Goal: Transaction & Acquisition: Purchase product/service

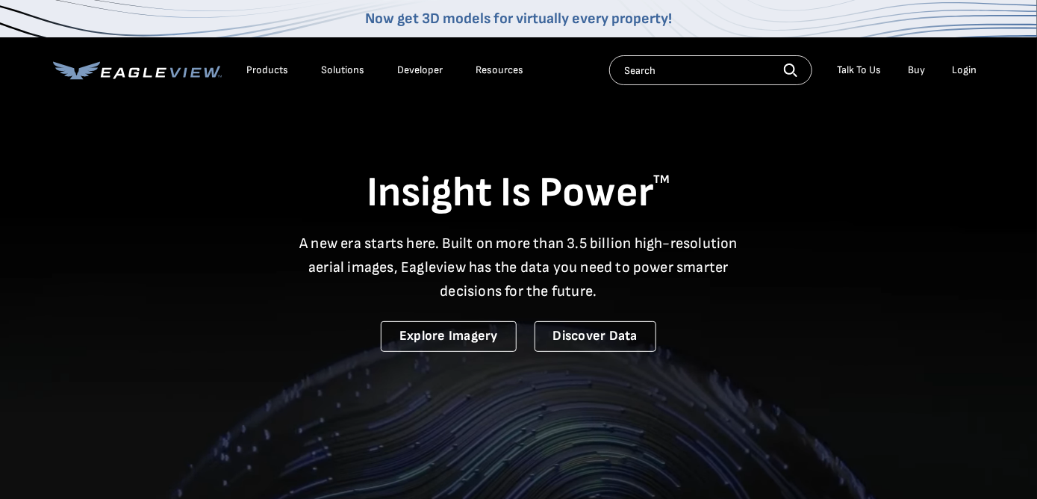
click at [961, 70] on div "Login" at bounding box center [965, 69] width 25 height 13
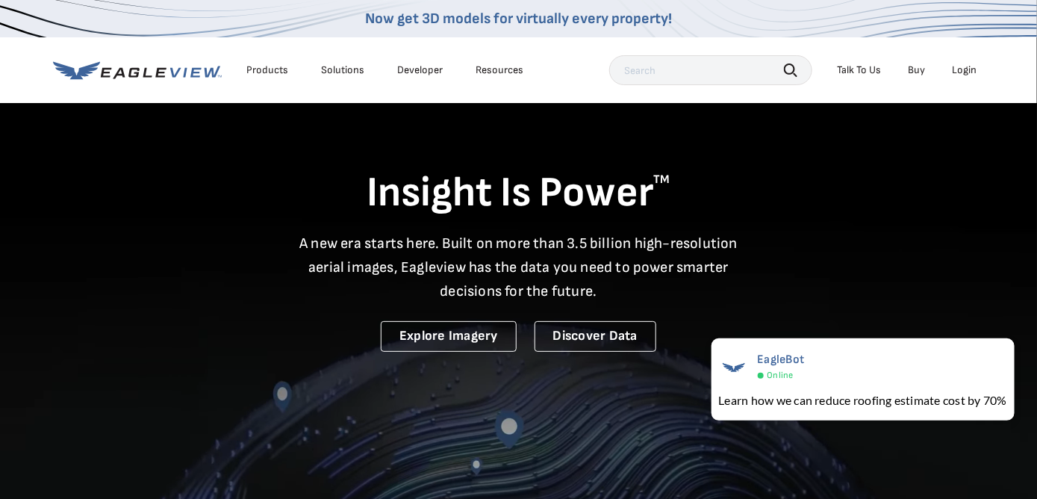
click at [960, 69] on div "Login" at bounding box center [965, 69] width 25 height 13
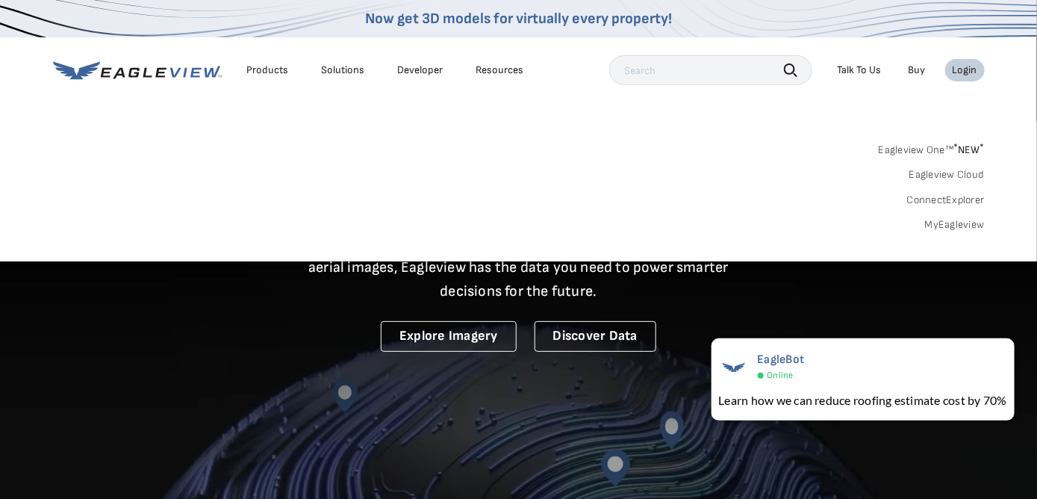
click at [942, 222] on link "MyEagleview" at bounding box center [955, 224] width 60 height 13
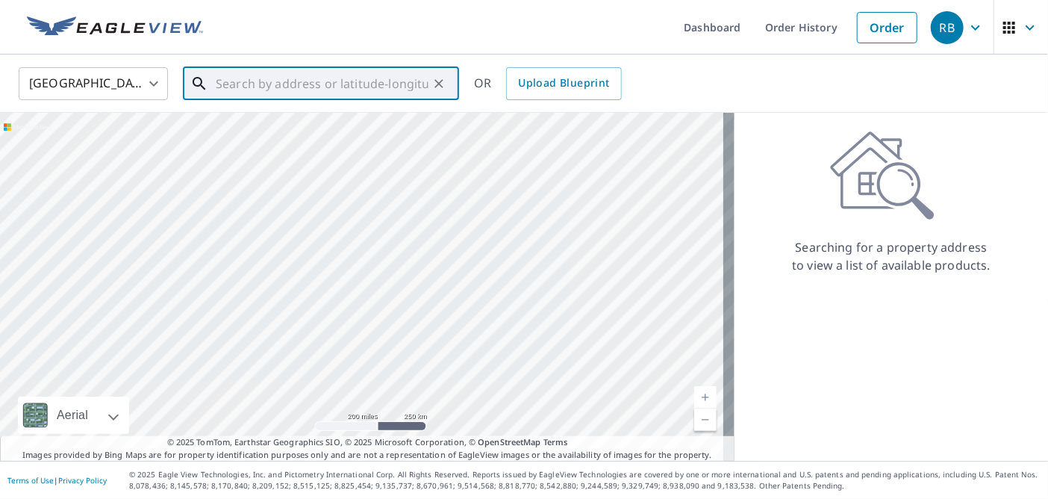
click at [319, 82] on input "text" at bounding box center [322, 84] width 213 height 42
paste input "30 [GEOGRAPHIC_DATA]"
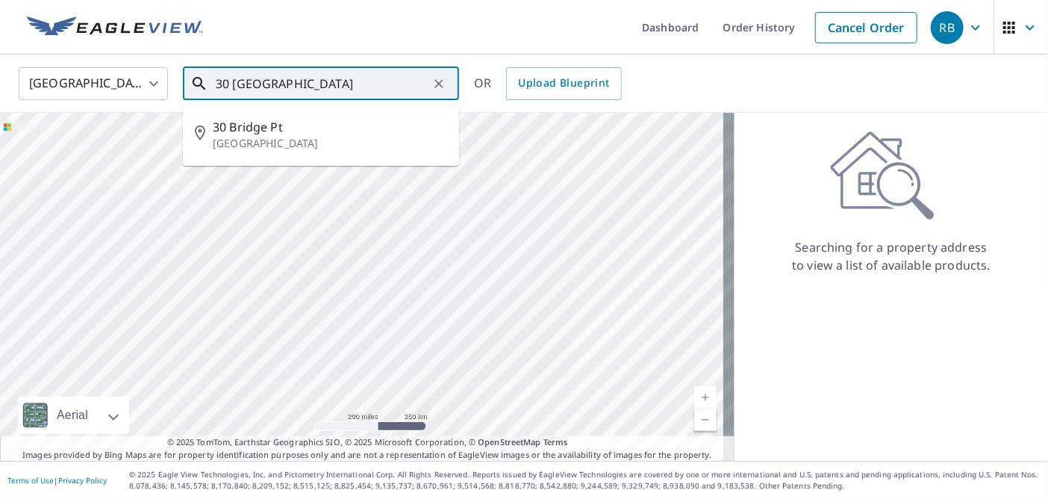
click at [305, 146] on p "[GEOGRAPHIC_DATA]" at bounding box center [330, 143] width 234 height 15
type input "[STREET_ADDRESS]"
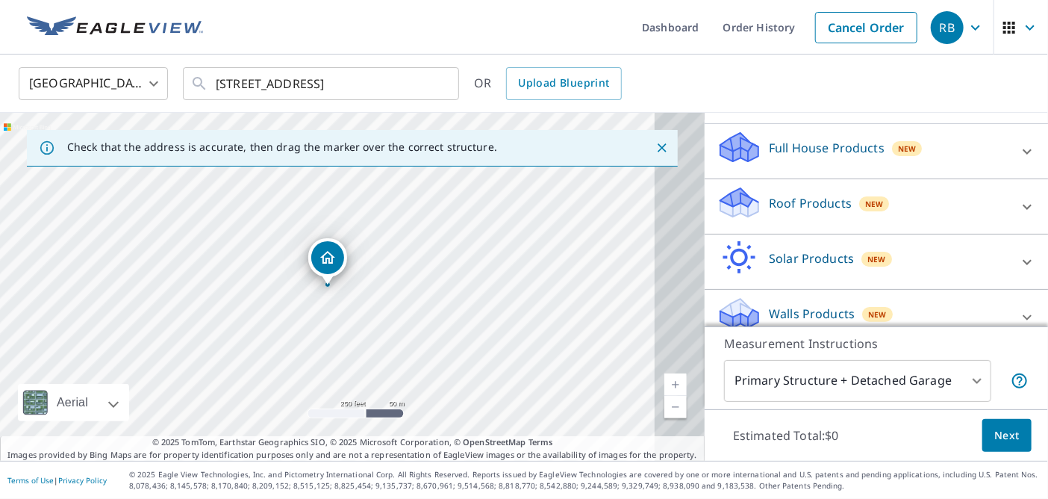
scroll to position [182, 0]
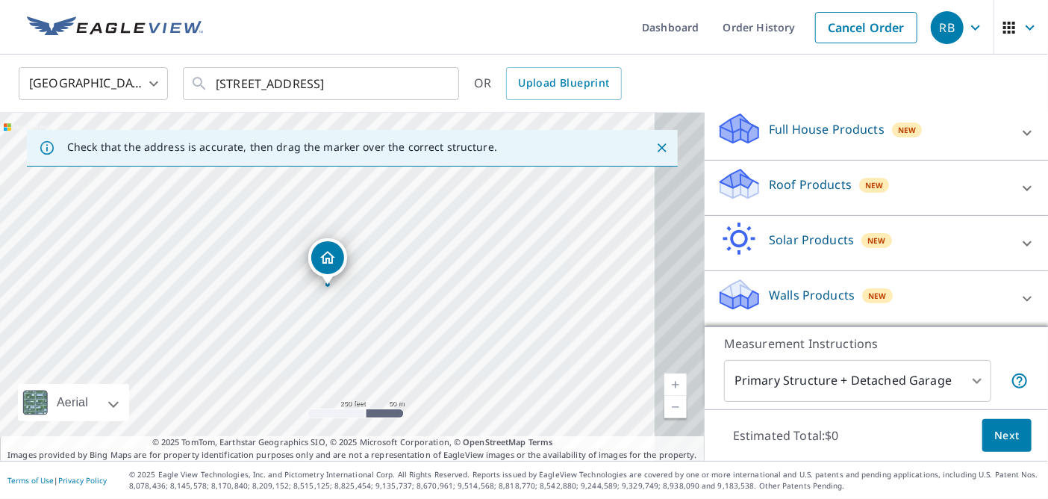
click at [769, 175] on p "Roof Products" at bounding box center [810, 184] width 83 height 18
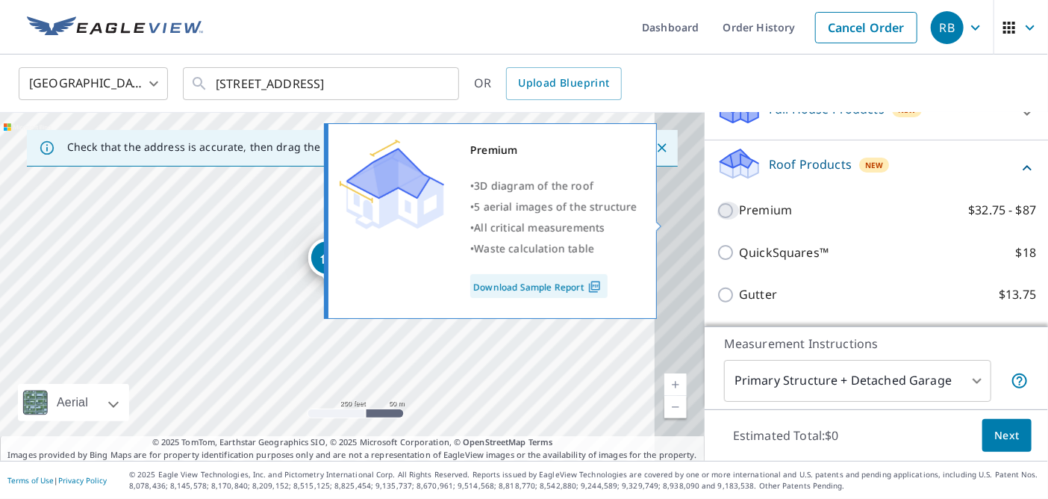
click at [717, 219] on input "Premium $32.75 - $87" at bounding box center [728, 211] width 22 height 18
checkbox input "true"
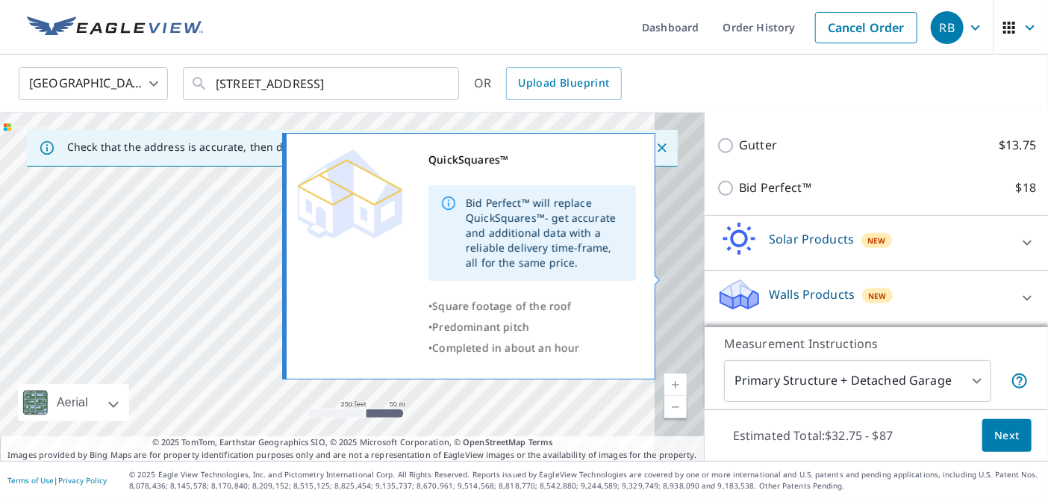
scroll to position [418, 0]
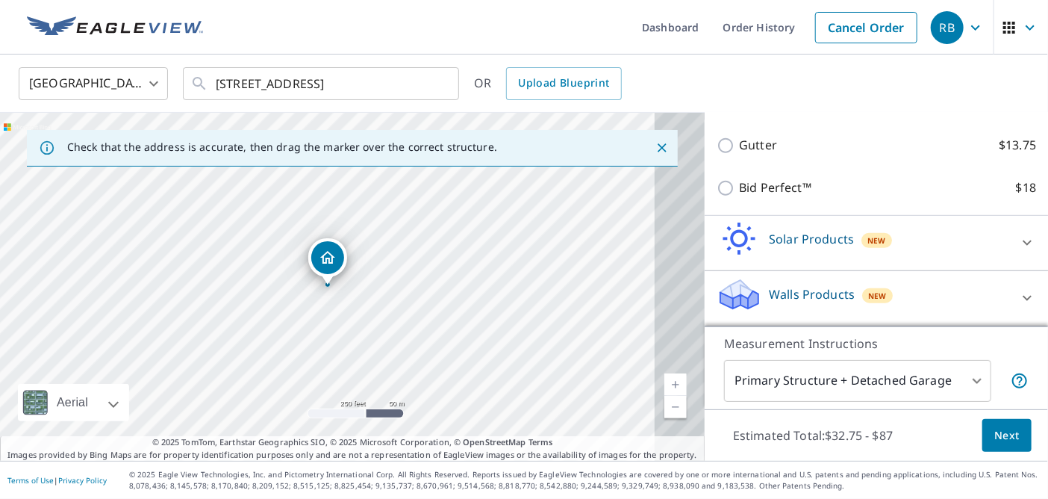
click at [995, 427] on span "Next" at bounding box center [1007, 435] width 25 height 19
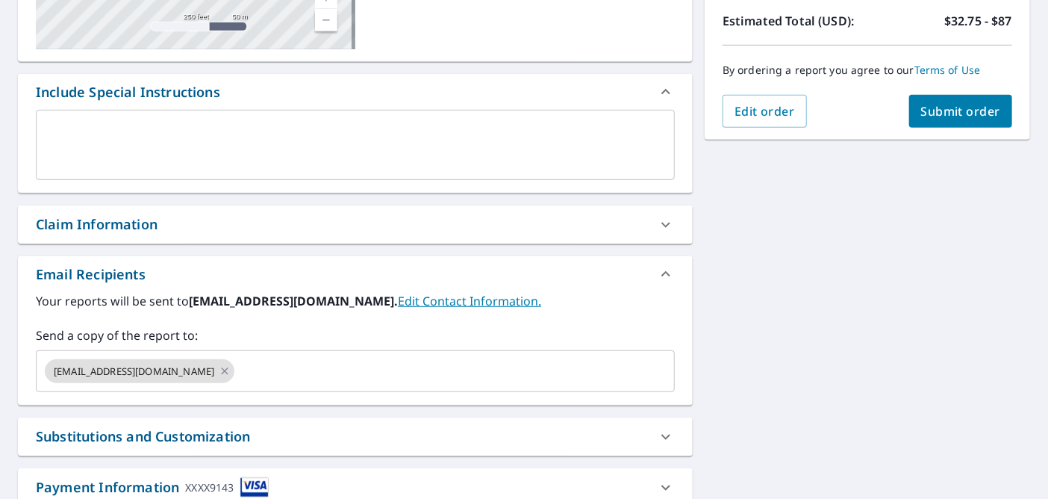
scroll to position [373, 0]
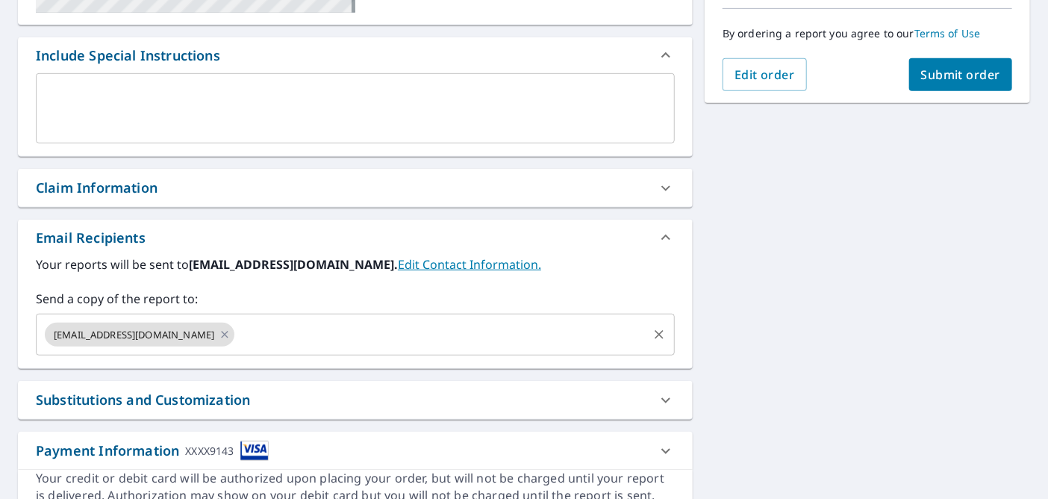
click at [319, 349] on input "text" at bounding box center [441, 334] width 409 height 28
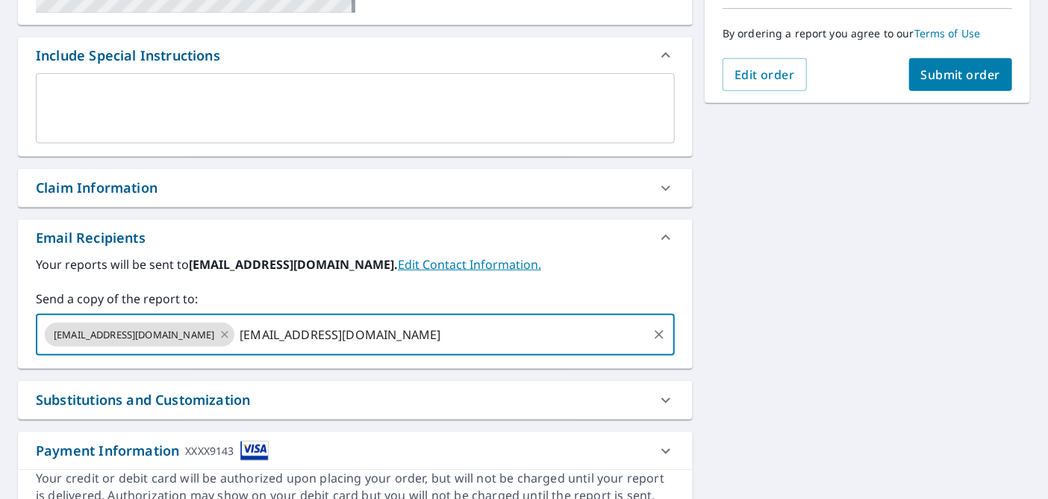
type input "[EMAIL_ADDRESS][DOMAIN_NAME]"
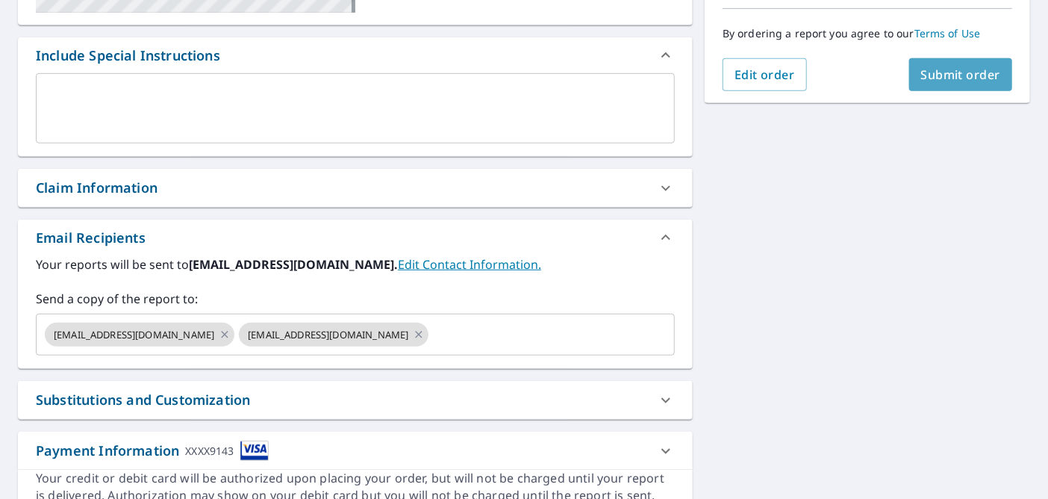
click at [921, 70] on span "Submit order" at bounding box center [961, 74] width 80 height 16
checkbox input "true"
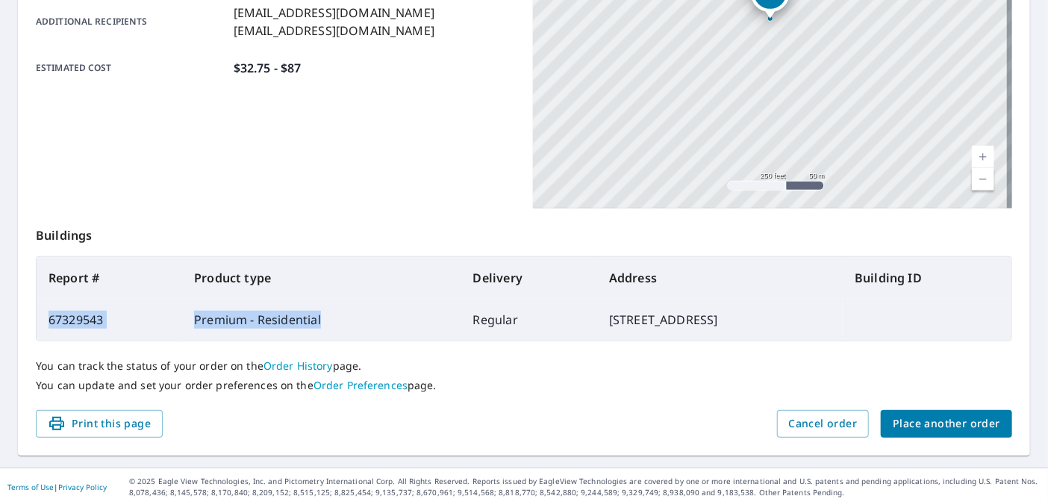
drag, startPoint x: 315, startPoint y: 323, endPoint x: 47, endPoint y: 321, distance: 268.1
click at [47, 321] on tr "67329543 Premium - Residential Regular [STREET_ADDRESS]" at bounding box center [524, 320] width 975 height 42
copy tr "67329543 Premium - Residential"
